Goal: Information Seeking & Learning: Learn about a topic

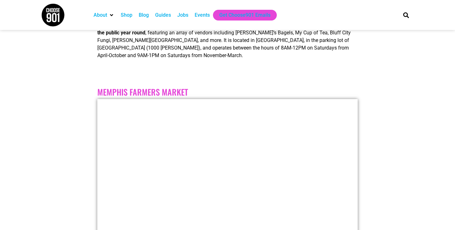
scroll to position [1503, 0]
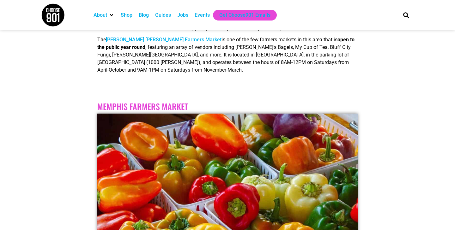
click at [113, 101] on link "Memphis Farmers Market" at bounding box center [142, 107] width 91 height 12
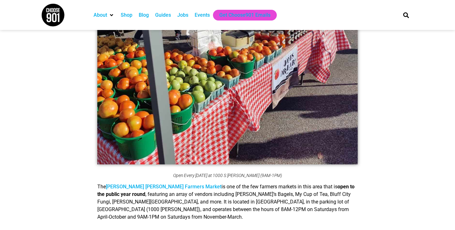
scroll to position [1285, 0]
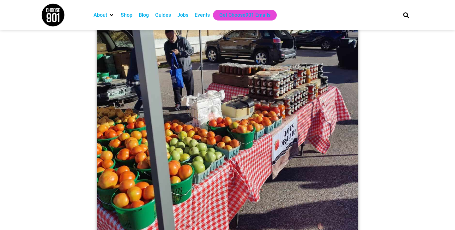
click at [163, 15] on div "Guides" at bounding box center [163, 15] width 16 height 8
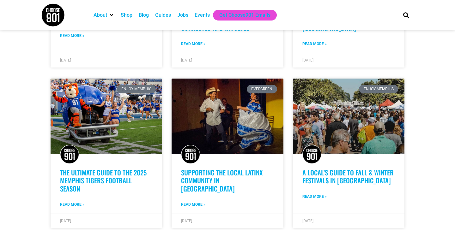
scroll to position [288, 0]
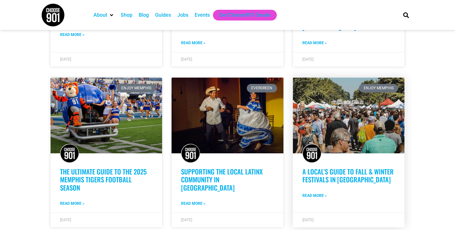
click at [323, 168] on link "A Local’s Guide to Fall & Winter Festivals in [GEOGRAPHIC_DATA]" at bounding box center [348, 176] width 91 height 18
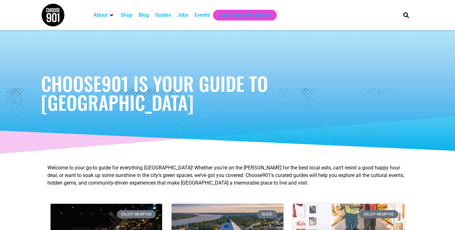
scroll to position [0, 0]
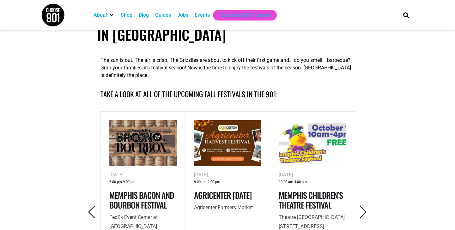
scroll to position [217, 0]
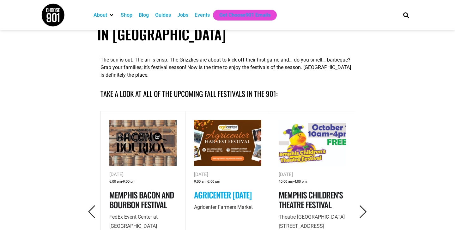
click at [227, 196] on link "Agricenter Harvest Festival" at bounding box center [223, 195] width 58 height 12
click at [364, 212] on icon "Next" at bounding box center [363, 212] width 13 height 13
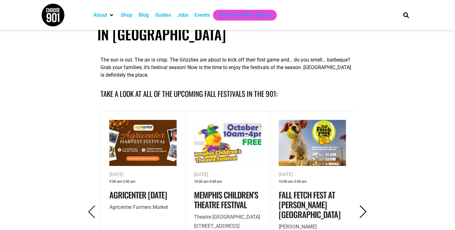
click at [364, 212] on icon "Next" at bounding box center [363, 212] width 13 height 13
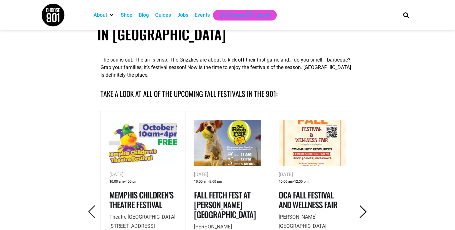
click at [364, 212] on icon "Next" at bounding box center [363, 212] width 13 height 13
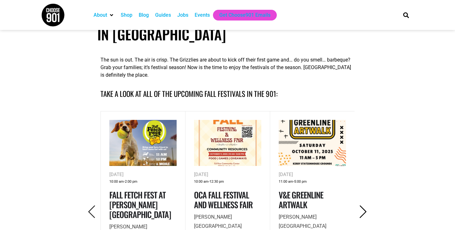
click at [364, 212] on icon "Next" at bounding box center [363, 212] width 13 height 13
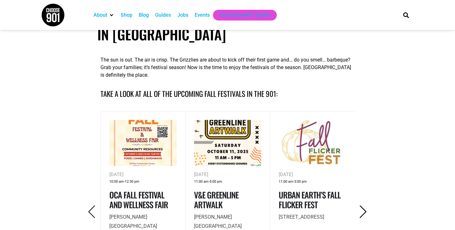
click at [364, 212] on icon "Next" at bounding box center [363, 212] width 13 height 13
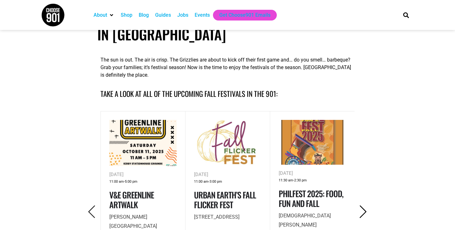
click at [364, 212] on icon "Next" at bounding box center [363, 212] width 13 height 13
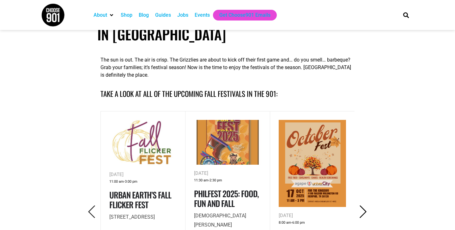
click at [364, 212] on icon "Next" at bounding box center [363, 212] width 13 height 13
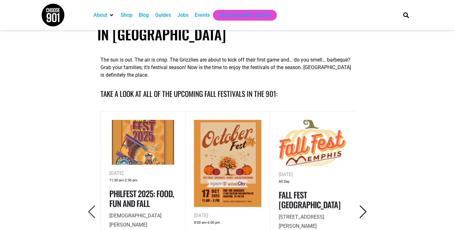
click at [364, 212] on icon "Next" at bounding box center [363, 212] width 13 height 13
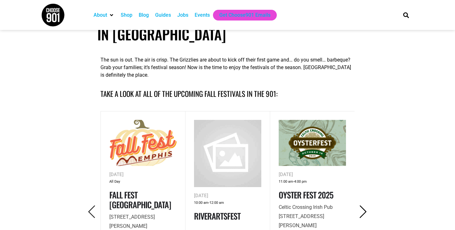
click at [364, 212] on icon "Next" at bounding box center [363, 212] width 13 height 13
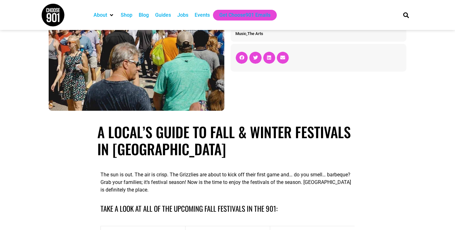
scroll to position [0, 0]
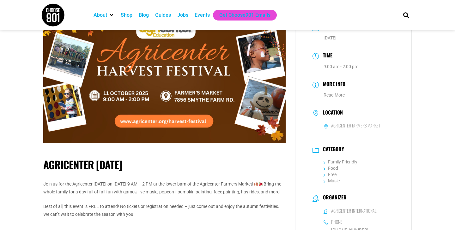
scroll to position [34, 0]
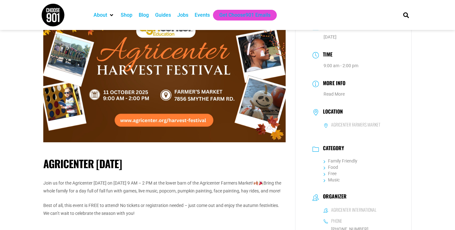
click at [43, 162] on div "Agricenter Harvest Festival Join us for the Agricenter Harvest Festival on Octo…" at bounding box center [165, 209] width 252 height 407
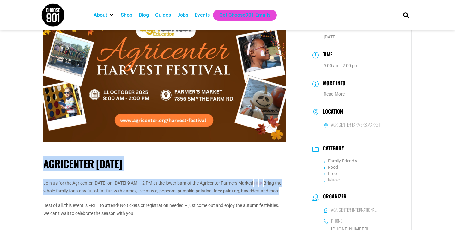
drag, startPoint x: 44, startPoint y: 164, endPoint x: 98, endPoint y: 199, distance: 64.3
click at [98, 199] on div "Agricenter Harvest Festival Join us for the Agricenter Harvest Festival on Octo…" at bounding box center [164, 198] width 242 height 106
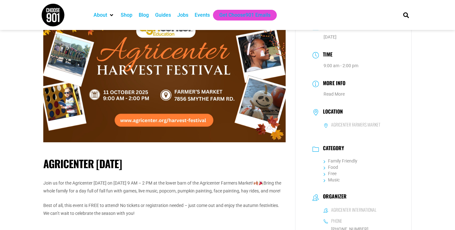
click at [104, 195] on p "Join us for the Agricenter Harvest Festival on October 11th from 9 AM – 2 PM at…" at bounding box center [164, 188] width 242 height 16
drag, startPoint x: 105, startPoint y: 199, endPoint x: 36, endPoint y: 158, distance: 80.0
copy div "Agricenter Harvest Festival Join us for the Agricenter Harvest Festival on Octo…"
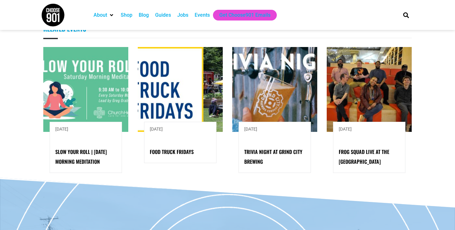
scroll to position [528, 0]
click at [166, 149] on link "Food Truck Fridays" at bounding box center [172, 153] width 44 height 8
